Goal: Transaction & Acquisition: Subscribe to service/newsletter

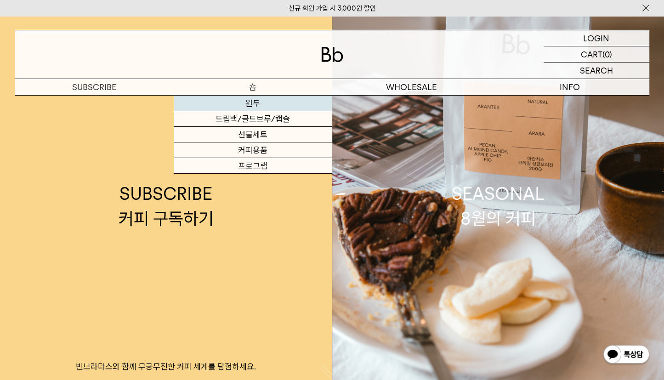
click at [247, 100] on link "원두" at bounding box center [253, 104] width 159 height 16
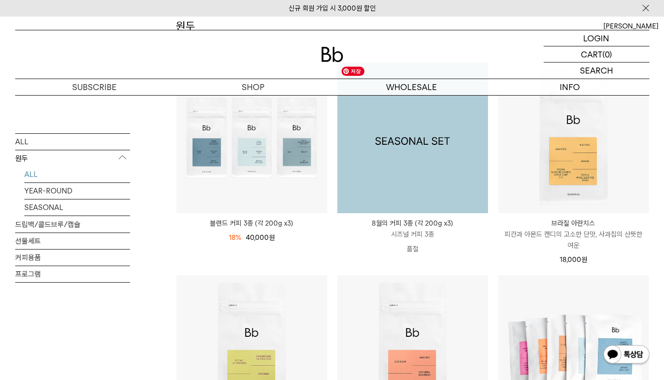
scroll to position [125, 0]
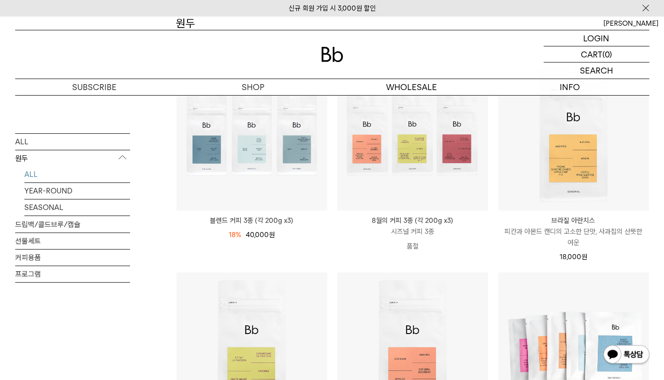
click at [427, 219] on p "8월의 커피 3종 (각 200g x3)" at bounding box center [412, 220] width 151 height 11
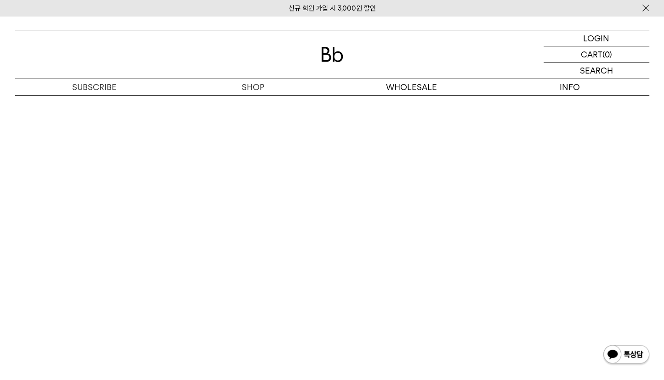
scroll to position [2509, 0]
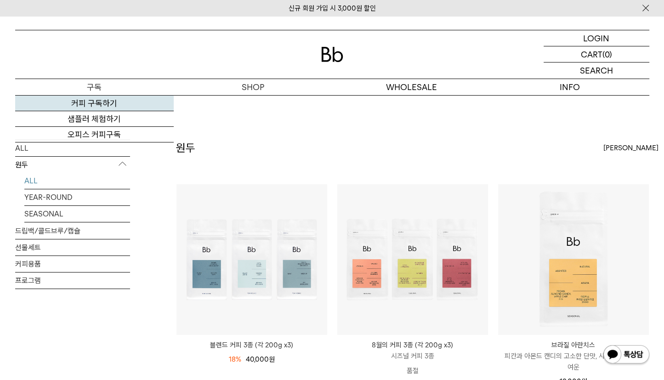
click at [97, 100] on link "커피 구독하기" at bounding box center [94, 104] width 159 height 16
